Goal: Task Accomplishment & Management: Manage account settings

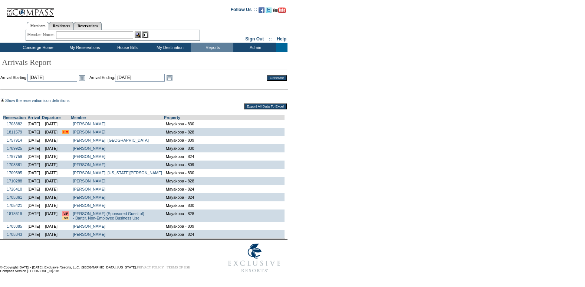
click at [253, 36] on link "Sign Out" at bounding box center [254, 38] width 19 height 5
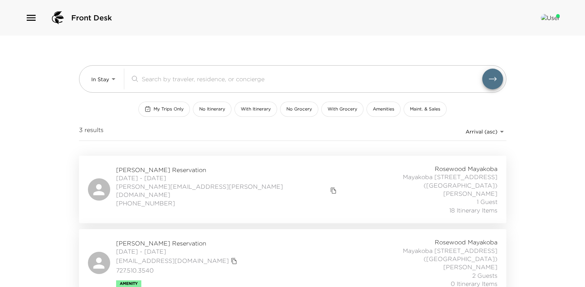
click at [551, 20] on img at bounding box center [550, 17] width 19 height 7
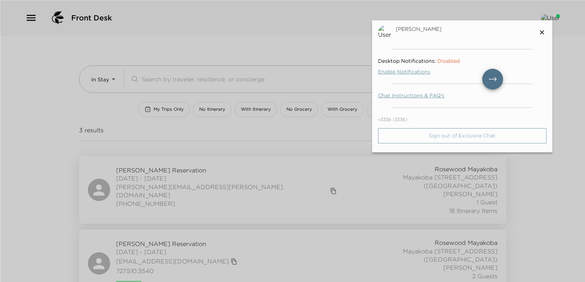
click at [466, 134] on p "Sign out of Exclusive Chat" at bounding box center [462, 135] width 68 height 6
